Goal: Information Seeking & Learning: Learn about a topic

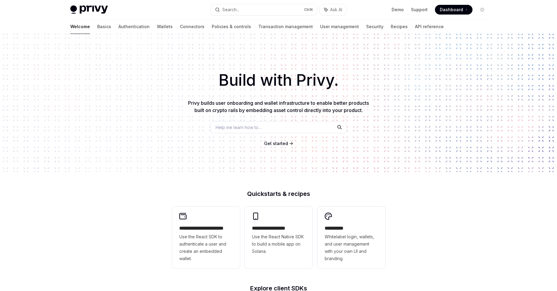
click at [139, 54] on div "Build with Privy. Privy builds user onboarding and wallet infrastructure to ena…" at bounding box center [278, 103] width 557 height 138
click at [80, 105] on div "Build with Privy. Privy builds user onboarding and wallet infrastructure to ena…" at bounding box center [278, 103] width 557 height 138
click at [157, 25] on link "Wallets" at bounding box center [165, 26] width 16 height 15
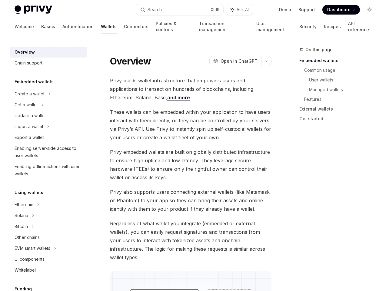
type textarea "*"
